Goal: Task Accomplishment & Management: Complete application form

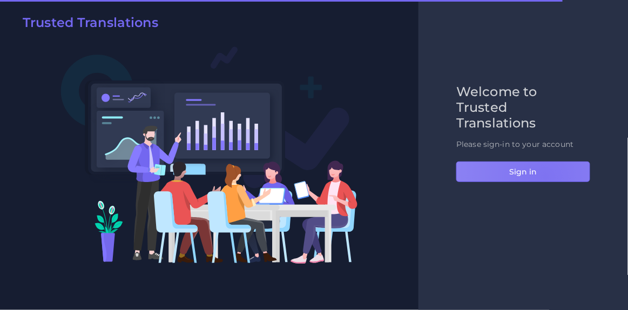
click at [545, 176] on button "Sign in" at bounding box center [523, 171] width 134 height 21
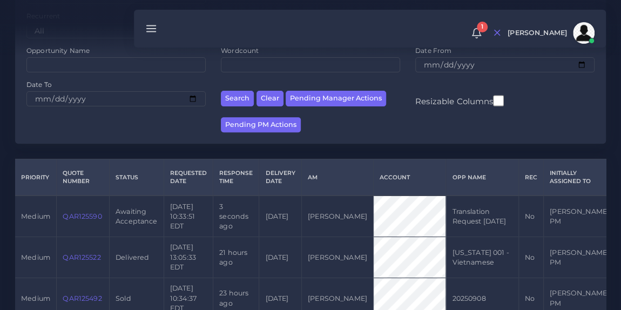
scroll to position [148, 0]
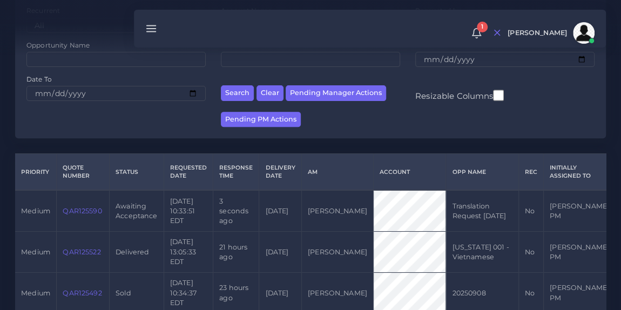
click at [83, 208] on link "QAR125590" at bounding box center [82, 211] width 39 height 8
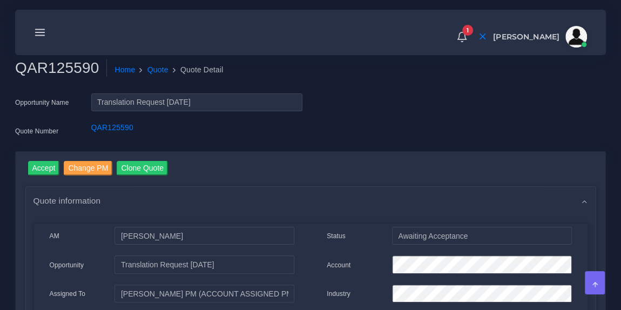
click at [107, 129] on link "QAR125590" at bounding box center [112, 127] width 42 height 9
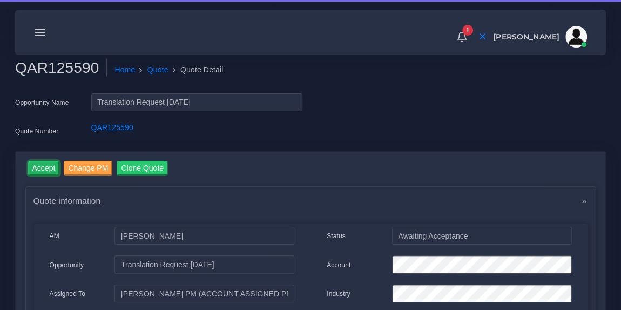
click at [44, 161] on input "Accept" at bounding box center [44, 168] width 32 height 15
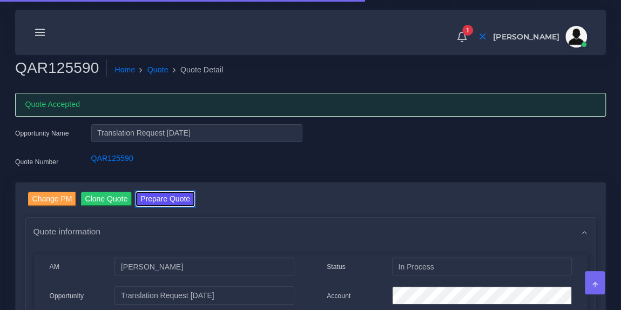
click at [176, 194] on button "Prepare Quote" at bounding box center [165, 199] width 58 height 15
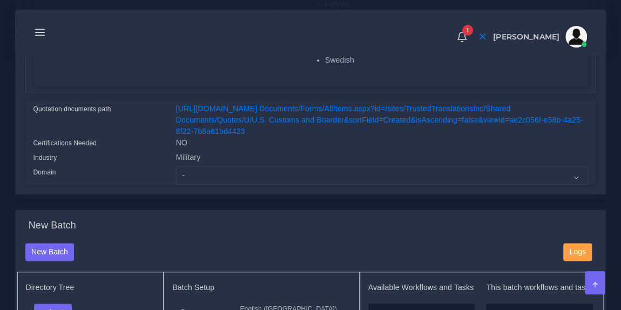
scroll to position [540, 0]
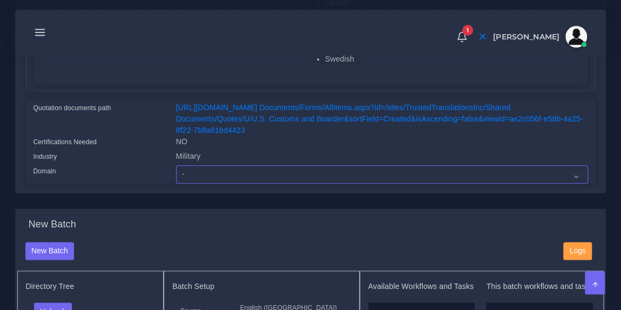
click at [199, 174] on select "- Advertising and Media Agriculture, Forestry and Fishing Architecture, Buildin…" at bounding box center [382, 174] width 412 height 18
select select "Military"
click at [176, 165] on select "- Advertising and Media Agriculture, Forestry and Fishing Architecture, Buildin…" at bounding box center [382, 174] width 412 height 18
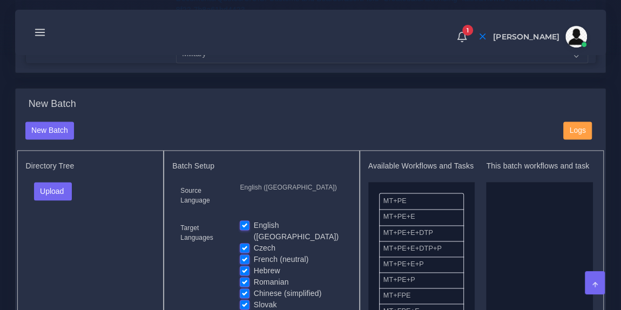
scroll to position [668, 0]
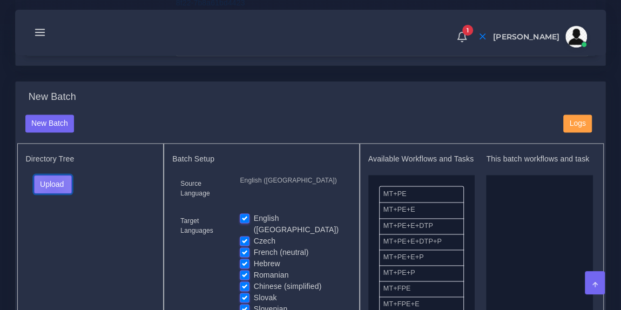
click at [52, 186] on button "Upload" at bounding box center [53, 184] width 38 height 18
click at [56, 222] on label "Files" at bounding box center [72, 224] width 74 height 13
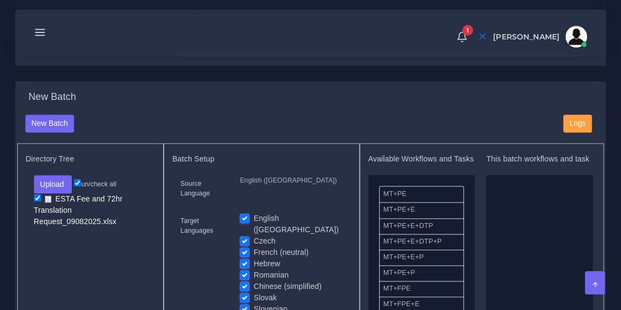
click at [254, 216] on label "English ([GEOGRAPHIC_DATA])" at bounding box center [298, 224] width 89 height 23
click at [244, 216] on input "English ([GEOGRAPHIC_DATA])" at bounding box center [245, 218] width 10 height 10
checkbox input "false"
click at [254, 281] on label "Chinese (simplified)" at bounding box center [288, 286] width 68 height 11
click at [244, 281] on input "Chinese (simplified)" at bounding box center [245, 286] width 10 height 10
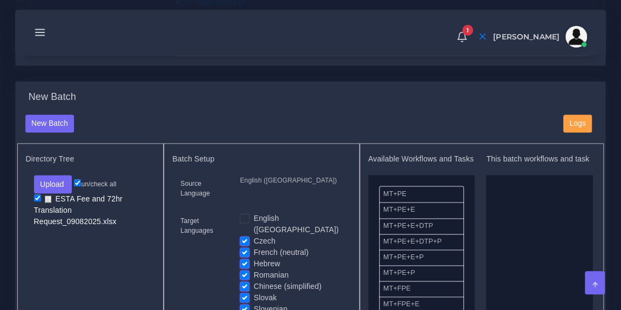
checkbox input "false"
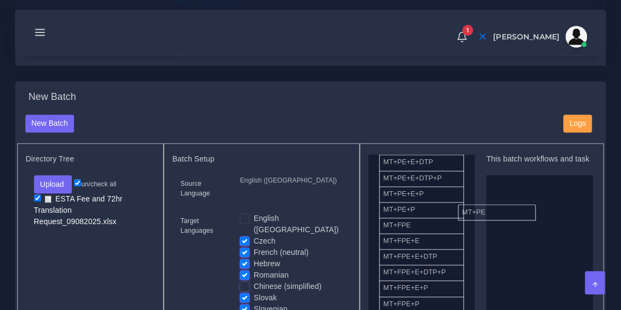
scroll to position [34, 0]
drag, startPoint x: 420, startPoint y: 164, endPoint x: 526, endPoint y: 207, distance: 114.8
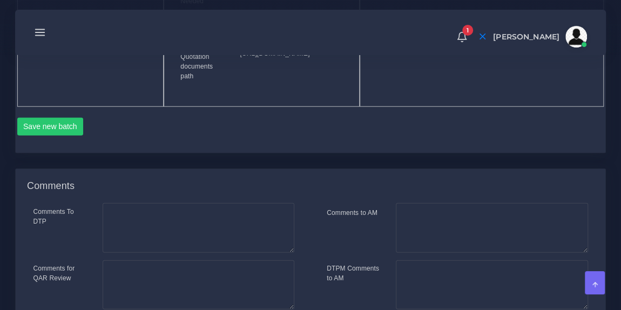
scroll to position [1333, 0]
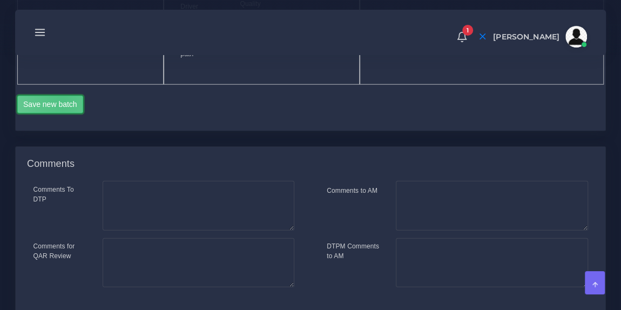
click at [62, 114] on button "Save new batch" at bounding box center [50, 105] width 66 height 18
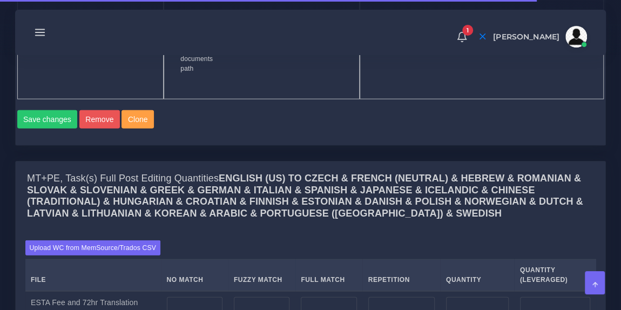
scroll to position [1346, 0]
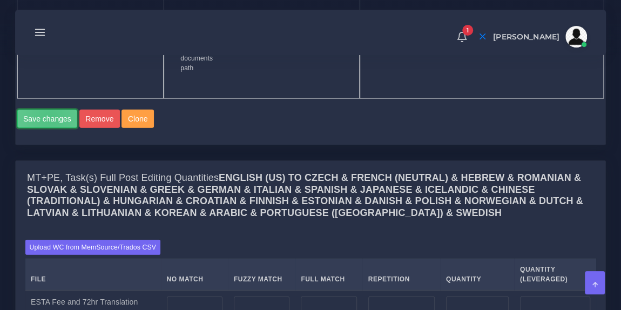
click at [50, 128] on button "Save changes" at bounding box center [47, 119] width 60 height 18
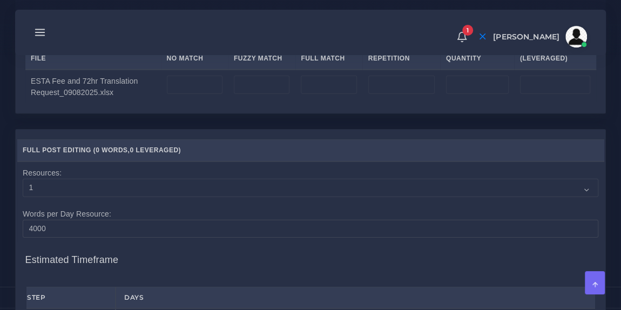
scroll to position [1574, 0]
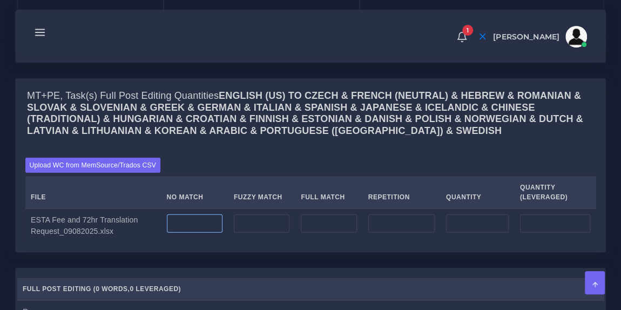
scroll to position [1459, 0]
click at [185, 233] on input "number" at bounding box center [195, 223] width 56 height 18
type input "865"
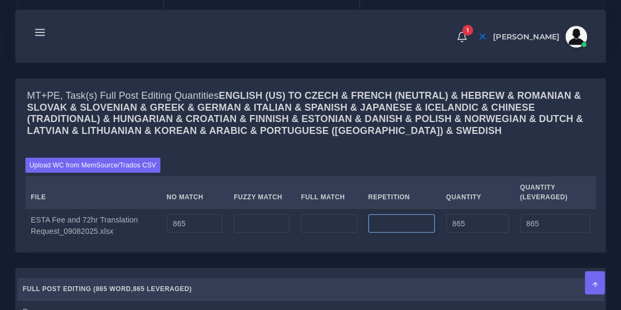
click at [400, 233] on input "number" at bounding box center [401, 223] width 66 height 18
type input "151"
type input "1016"
type input "902"
click at [400, 229] on div "Upload WC from MemSource/Trados CSV File No Match Fuzzy Match Full Match Repeti…" at bounding box center [310, 200] width 570 height 85
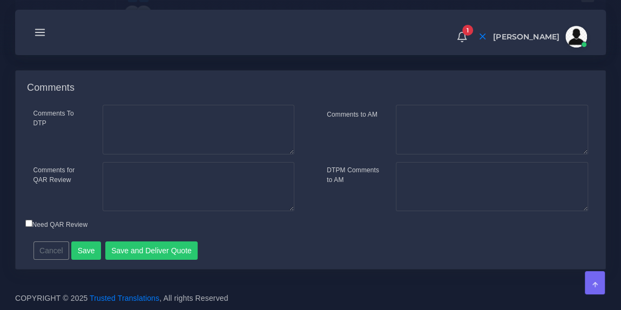
scroll to position [1960, 0]
click at [77, 260] on button "Save" at bounding box center [86, 250] width 30 height 18
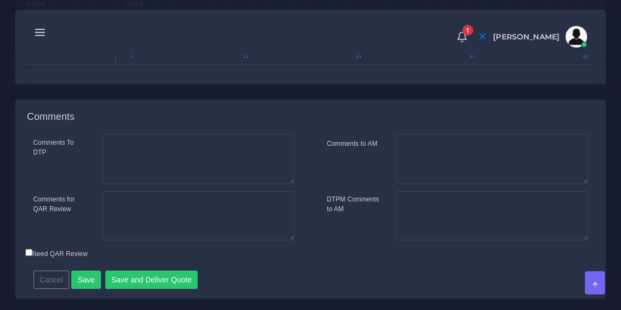
scroll to position [1891, 0]
type input "1;5"
drag, startPoint x: 142, startPoint y: 102, endPoint x: 179, endPoint y: 105, distance: 36.3
click at [179, 51] on span at bounding box center [177, 43] width 16 height 16
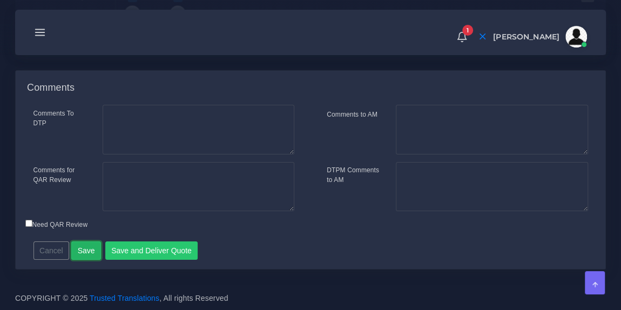
click at [83, 248] on button "Save" at bounding box center [86, 250] width 30 height 18
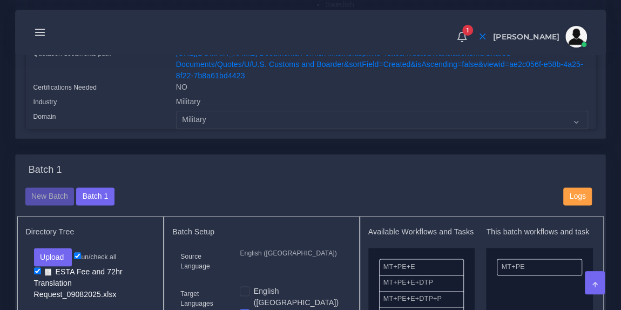
scroll to position [629, 0]
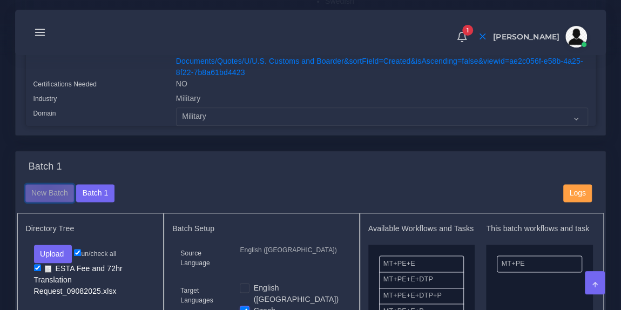
click at [46, 185] on button "New Batch" at bounding box center [49, 193] width 49 height 18
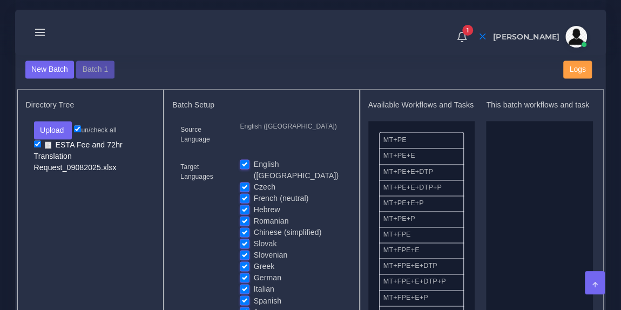
scroll to position [722, 0]
click at [254, 158] on label "English ([GEOGRAPHIC_DATA])" at bounding box center [298, 169] width 89 height 23
click at [246, 158] on input "English ([GEOGRAPHIC_DATA])" at bounding box center [245, 163] width 10 height 10
checkbox input "false"
click at [254, 181] on label "Czech" at bounding box center [265, 186] width 22 height 11
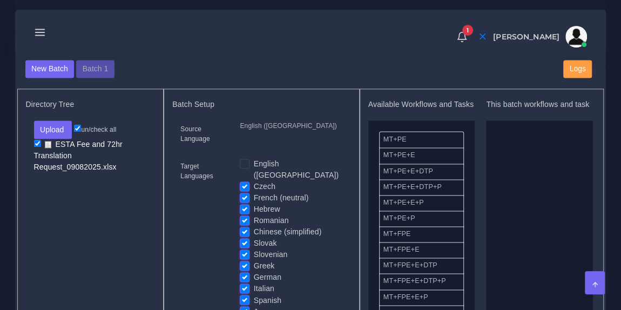
click at [244, 181] on input "Czech" at bounding box center [245, 186] width 10 height 10
checkbox input "false"
click at [254, 192] on label "French (neutral)" at bounding box center [281, 197] width 55 height 11
click at [244, 192] on input "French (neutral)" at bounding box center [245, 197] width 10 height 10
checkbox input "false"
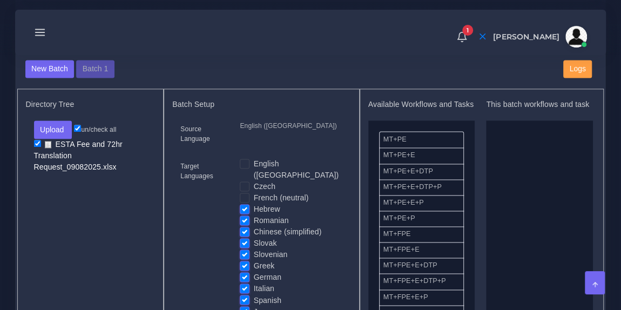
click at [254, 203] on label "Hebrew" at bounding box center [267, 208] width 26 height 11
click at [247, 203] on input "Hebrew" at bounding box center [245, 208] width 10 height 10
checkbox input "false"
click at [254, 215] on label "Romanian" at bounding box center [271, 220] width 35 height 11
click at [244, 215] on input "Romanian" at bounding box center [245, 220] width 10 height 10
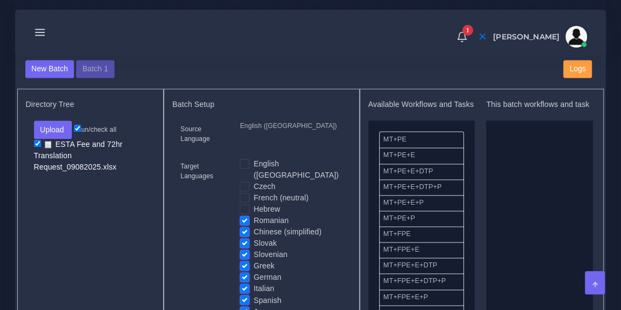
checkbox input "false"
click at [254, 237] on label "Slovak" at bounding box center [265, 242] width 23 height 11
click at [243, 237] on input "Slovak" at bounding box center [245, 242] width 10 height 10
checkbox input "false"
click at [254, 249] on label "Slovenian" at bounding box center [271, 254] width 34 height 11
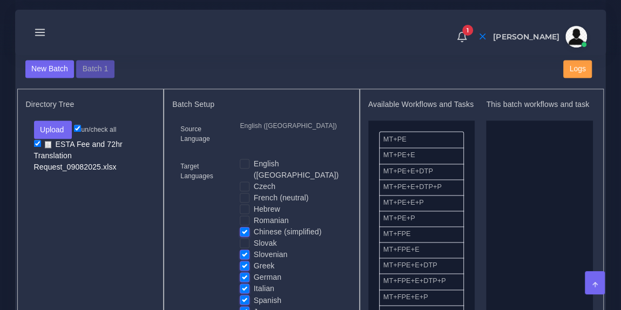
click at [243, 249] on input "Slovenian" at bounding box center [245, 254] width 10 height 10
checkbox input "false"
click at [254, 260] on label "Greek" at bounding box center [264, 265] width 21 height 11
click at [244, 260] on input "Greek" at bounding box center [245, 265] width 10 height 10
checkbox input "false"
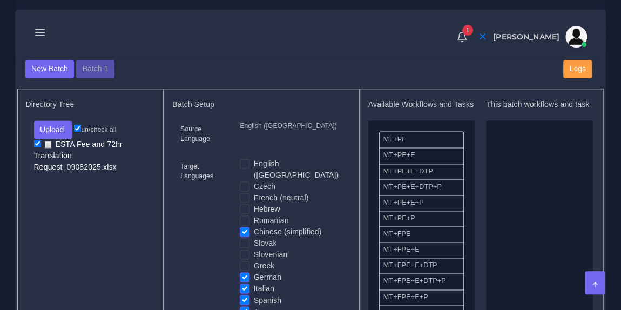
click at [254, 271] on label "German" at bounding box center [268, 276] width 28 height 11
click at [244, 271] on input "German" at bounding box center [245, 276] width 10 height 10
checkbox input "false"
click at [254, 283] on label "Italian" at bounding box center [264, 288] width 21 height 11
click at [244, 283] on input "Italian" at bounding box center [245, 288] width 10 height 10
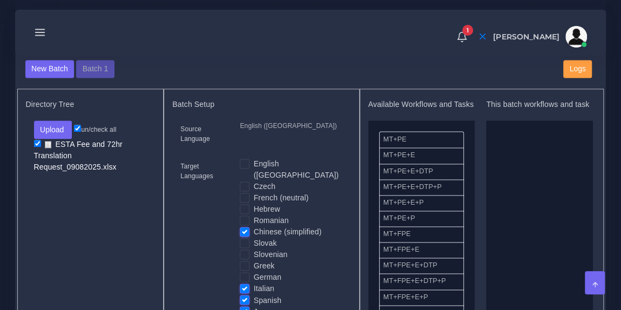
checkbox input "false"
click at [254, 294] on label "Spanish" at bounding box center [268, 299] width 28 height 11
click at [244, 294] on input "Spanish" at bounding box center [245, 299] width 10 height 10
checkbox input "false"
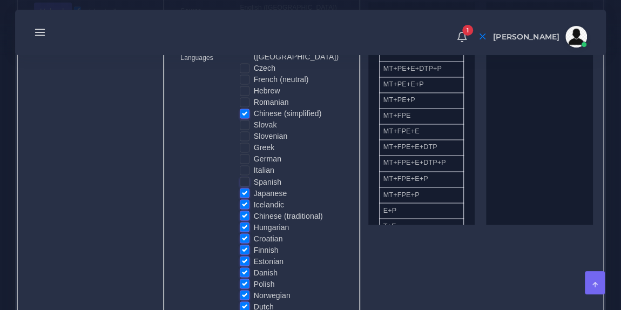
scroll to position [841, 0]
click at [254, 187] on label "Japanese" at bounding box center [270, 192] width 33 height 11
click at [244, 187] on input "Japanese" at bounding box center [245, 192] width 10 height 10
checkbox input "false"
click at [254, 198] on label "Icelandic" at bounding box center [269, 203] width 31 height 11
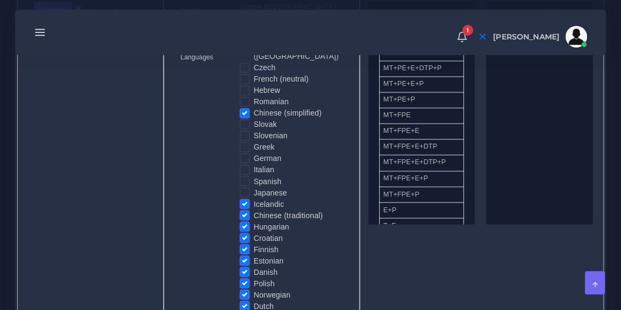
click at [244, 198] on input "Icelandic" at bounding box center [245, 203] width 10 height 10
checkbox input "false"
click at [254, 209] on label "Chinese (traditional)" at bounding box center [288, 214] width 69 height 11
click at [245, 209] on input "Chinese (traditional)" at bounding box center [245, 214] width 10 height 10
checkbox input "false"
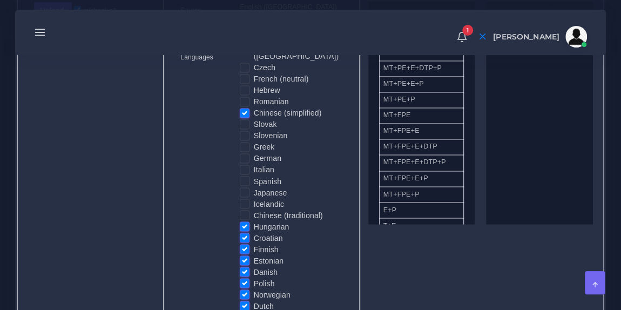
click at [254, 221] on label "Hungarian" at bounding box center [272, 226] width 36 height 11
click at [244, 221] on input "Hungarian" at bounding box center [245, 226] width 10 height 10
checkbox input "false"
click at [254, 232] on label "Croatian" at bounding box center [268, 237] width 29 height 11
click at [244, 232] on input "Croatian" at bounding box center [245, 237] width 10 height 10
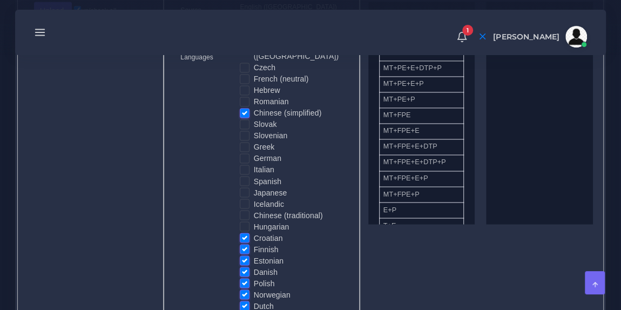
checkbox input "false"
click at [254, 243] on label "Finnish" at bounding box center [266, 248] width 25 height 11
click at [244, 243] on input "Finnish" at bounding box center [245, 248] width 10 height 10
checkbox input "false"
click at [254, 255] on label "Estonian" at bounding box center [269, 260] width 30 height 11
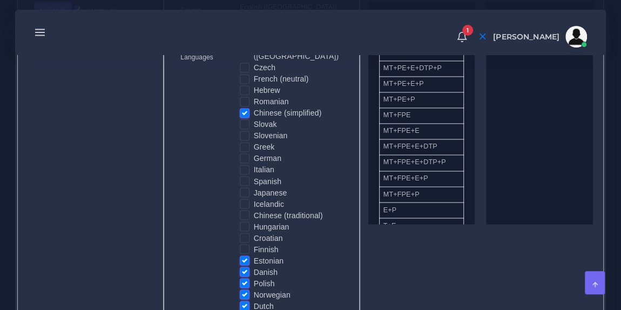
click at [244, 255] on input "Estonian" at bounding box center [245, 260] width 10 height 10
checkbox input "false"
click at [254, 266] on label "Danish" at bounding box center [266, 271] width 24 height 11
click at [243, 266] on input "Danish" at bounding box center [245, 271] width 10 height 10
checkbox input "false"
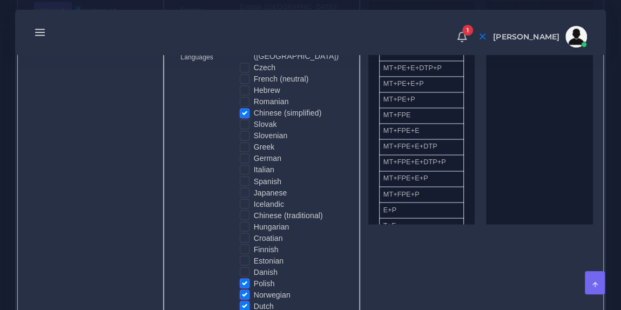
click at [254, 277] on label "Polish" at bounding box center [264, 282] width 21 height 11
click at [244, 277] on input "Polish" at bounding box center [245, 282] width 10 height 10
checkbox input "false"
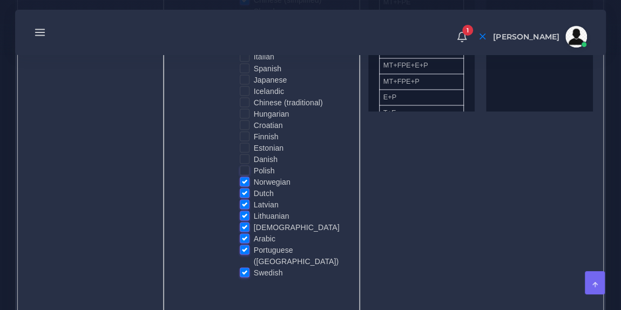
scroll to position [960, 0]
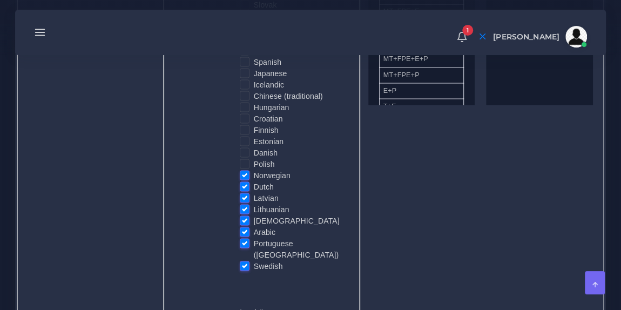
click at [254, 169] on label "Norwegian" at bounding box center [272, 174] width 37 height 11
click at [246, 169] on input "Norwegian" at bounding box center [245, 174] width 10 height 10
checkbox input "false"
click at [254, 181] on label "Dutch" at bounding box center [264, 186] width 20 height 11
click at [244, 181] on input "Dutch" at bounding box center [245, 186] width 10 height 10
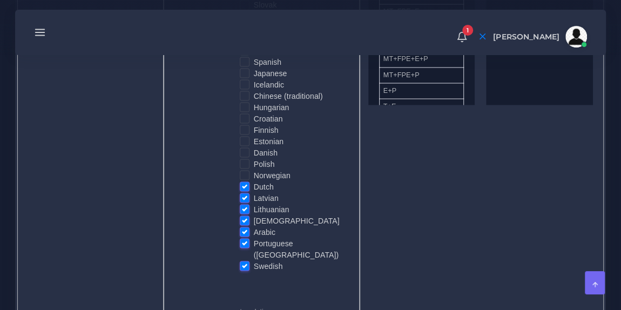
checkbox input "false"
click at [254, 192] on label "Latvian" at bounding box center [266, 197] width 25 height 11
click at [245, 192] on input "Latvian" at bounding box center [245, 197] width 10 height 10
checkbox input "false"
click at [254, 203] on label "Lithuanian" at bounding box center [272, 208] width 36 height 11
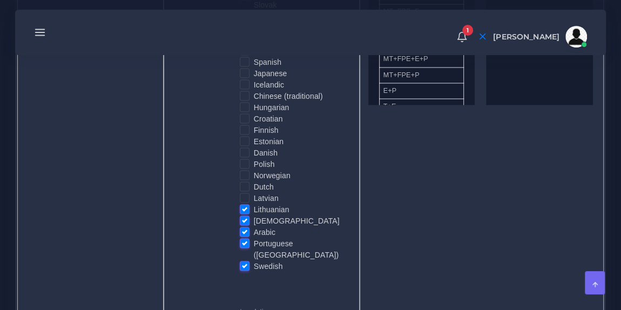
click at [246, 203] on input "Lithuanian" at bounding box center [245, 208] width 10 height 10
checkbox input "false"
click at [254, 215] on label "[DEMOGRAPHIC_DATA]" at bounding box center [297, 220] width 86 height 11
click at [246, 215] on input "[DEMOGRAPHIC_DATA]" at bounding box center [245, 220] width 10 height 10
checkbox input "false"
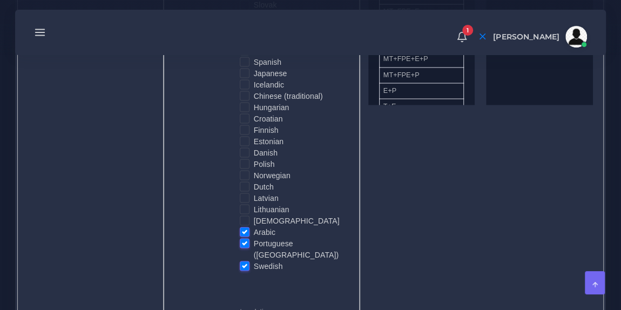
click at [254, 226] on label "Arabic" at bounding box center [265, 231] width 22 height 11
click at [246, 226] on input "Arabic" at bounding box center [245, 231] width 10 height 10
checkbox input "false"
click at [254, 237] on label "Portuguese ([GEOGRAPHIC_DATA])" at bounding box center [298, 248] width 89 height 23
click at [244, 237] on input "Portuguese ([GEOGRAPHIC_DATA])" at bounding box center [245, 242] width 10 height 10
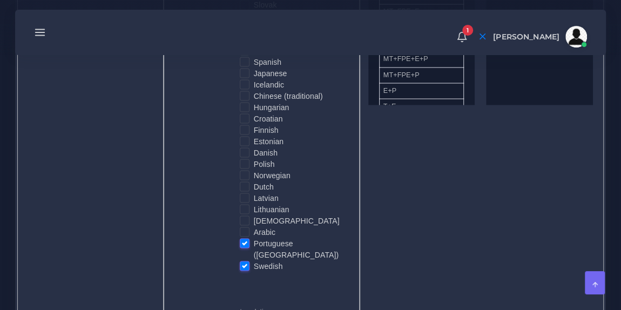
checkbox input "false"
click at [254, 260] on label "Swedish" at bounding box center [268, 265] width 29 height 11
click at [244, 260] on input "Swedish" at bounding box center [245, 265] width 10 height 10
checkbox input "false"
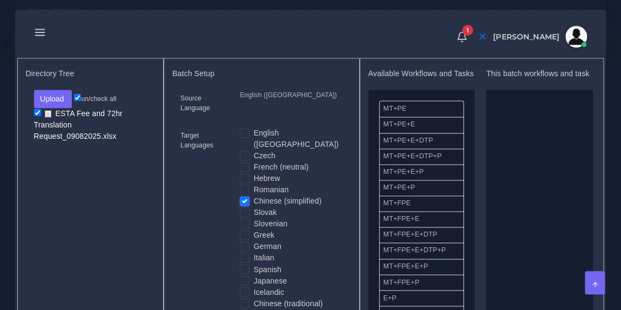
scroll to position [750, 0]
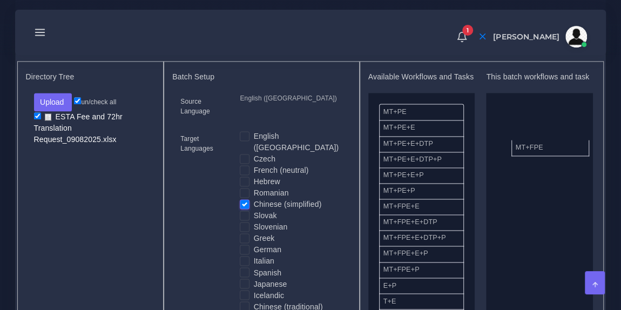
drag, startPoint x: 425, startPoint y: 210, endPoint x: 558, endPoint y: 144, distance: 148.0
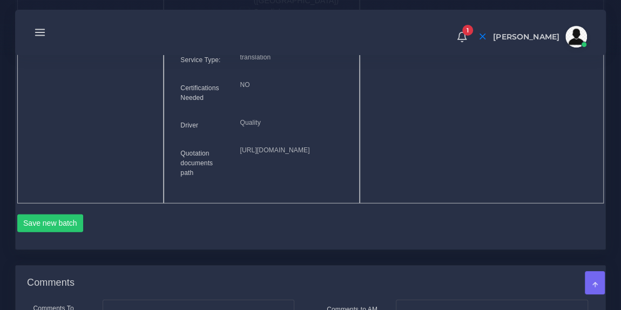
scroll to position [1242, 0]
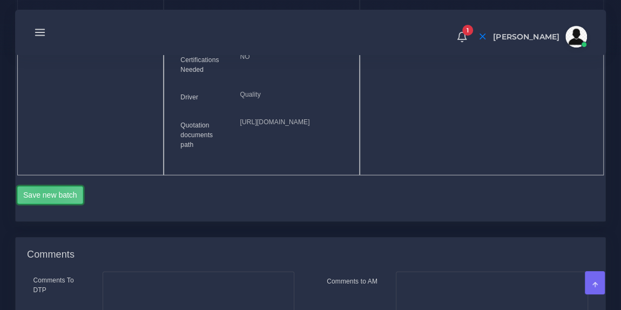
click at [44, 205] on button "Save new batch" at bounding box center [50, 195] width 66 height 18
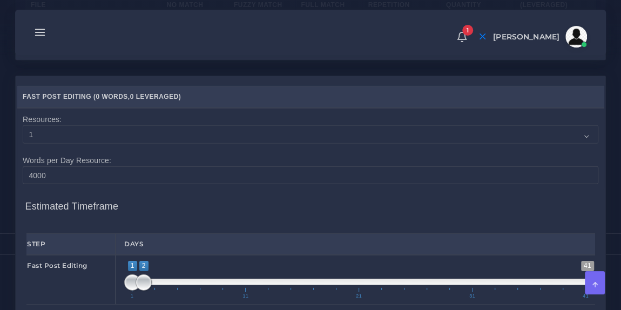
scroll to position [1577, 0]
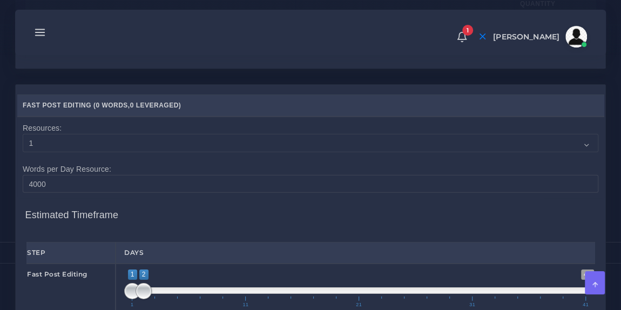
click at [192, 49] on input "number" at bounding box center [195, 40] width 56 height 18
type input "1302"
click at [396, 49] on input "number" at bounding box center [401, 40] width 66 height 18
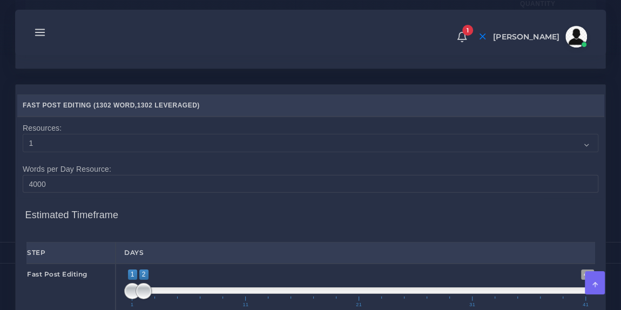
type input "157"
type input "1459"
type input "1341"
click at [373, 46] on div "1 Notifications 1 New Driver Update: Extra Quality renamed to Quality Changed" at bounding box center [310, 32] width 575 height 38
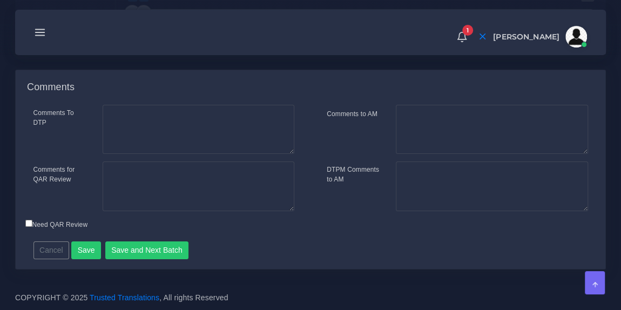
scroll to position [1917, 0]
click at [141, 253] on button "Save and Next Batch" at bounding box center [147, 250] width 84 height 18
click at [169, 247] on button "Save and Deliver Quote" at bounding box center [151, 250] width 93 height 18
